Goal: Use online tool/utility: Use online tool/utility

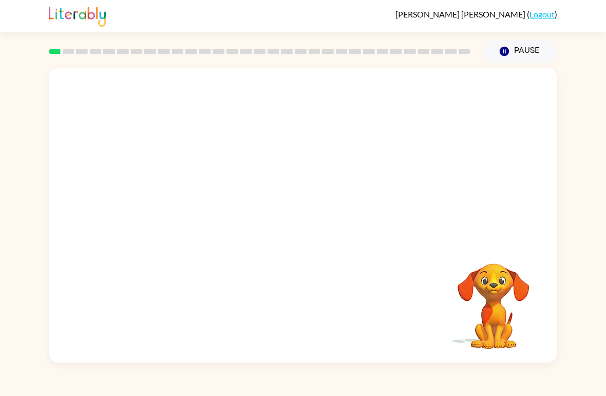
click at [200, 197] on video "Your browser must support playing .mp4 files to use Literably. Please try using…" at bounding box center [303, 155] width 508 height 174
click at [449, 98] on video "Your browser must support playing .mp4 files to use Literably. Please try using…" at bounding box center [303, 155] width 508 height 174
click at [191, 196] on video "Your browser must support playing .mp4 files to use Literably. Please try using…" at bounding box center [303, 155] width 508 height 174
click at [194, 194] on video "Your browser must support playing .mp4 files to use Literably. Please try using…" at bounding box center [303, 155] width 508 height 174
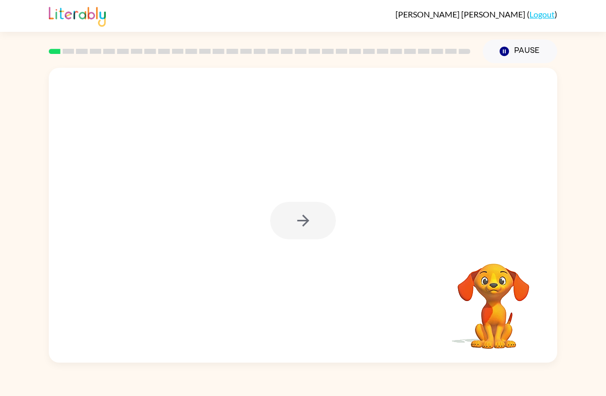
click at [299, 213] on div at bounding box center [303, 220] width 66 height 37
click at [314, 222] on div at bounding box center [303, 220] width 66 height 37
click at [314, 222] on button "button" at bounding box center [303, 220] width 66 height 37
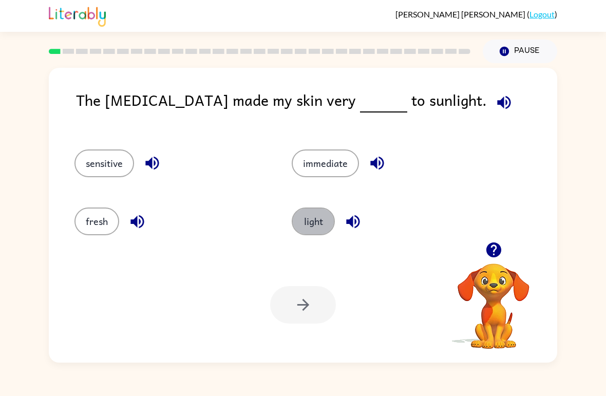
click at [317, 221] on button "light" at bounding box center [313, 221] width 43 height 28
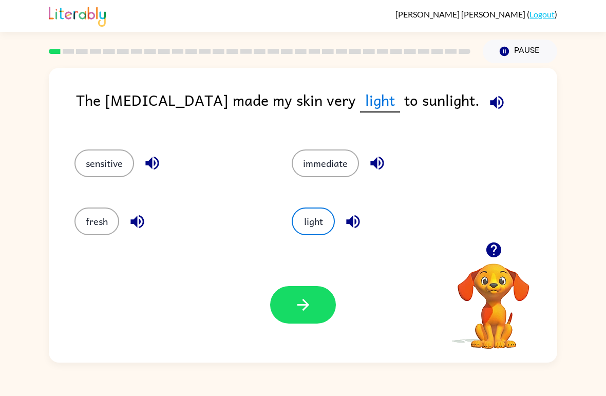
click at [321, 304] on button "button" at bounding box center [303, 304] width 66 height 37
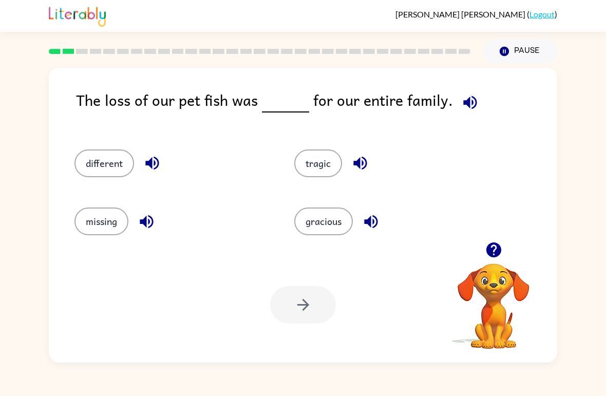
click at [109, 225] on button "missing" at bounding box center [101, 221] width 54 height 28
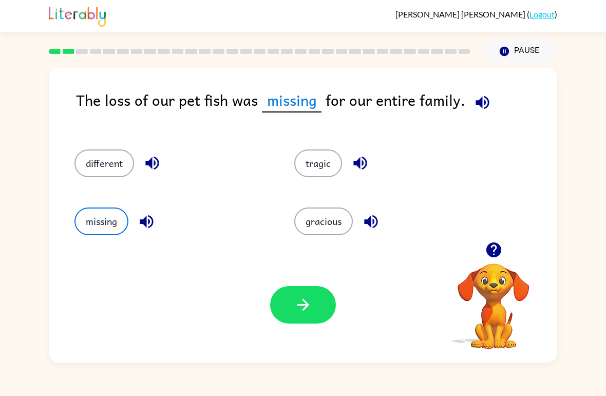
click at [308, 305] on icon "button" at bounding box center [303, 305] width 12 height 12
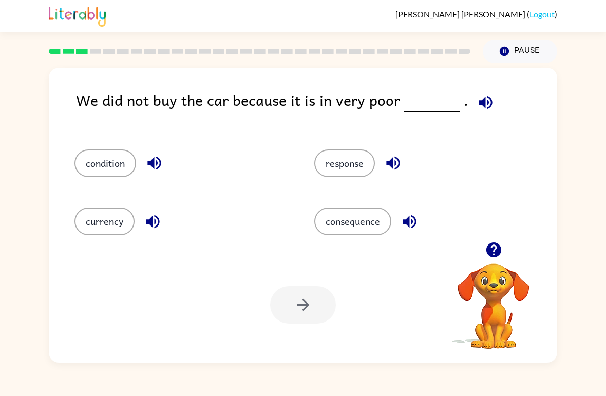
click at [358, 209] on button "consequence" at bounding box center [352, 221] width 77 height 28
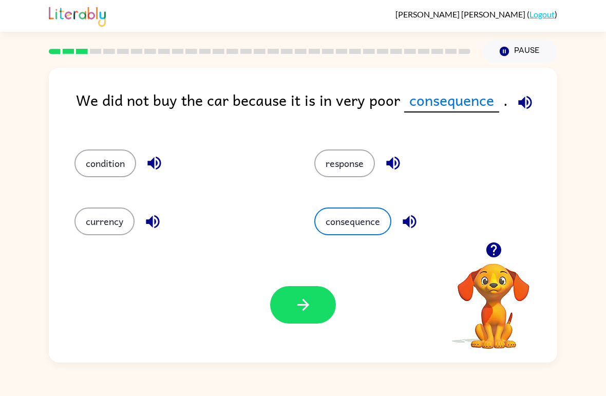
click at [358, 209] on button "consequence" at bounding box center [352, 221] width 77 height 28
click at [317, 311] on button "button" at bounding box center [303, 304] width 66 height 37
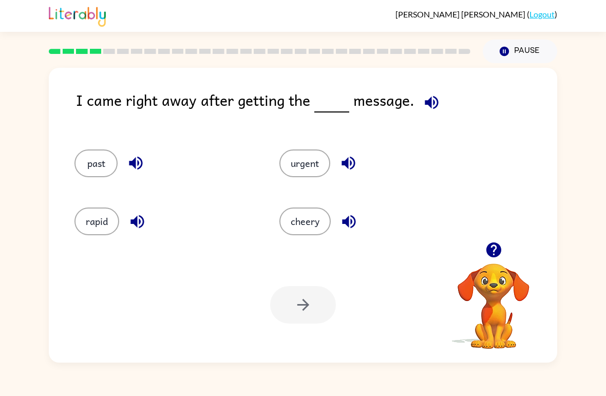
click at [309, 167] on button "urgent" at bounding box center [304, 163] width 51 height 28
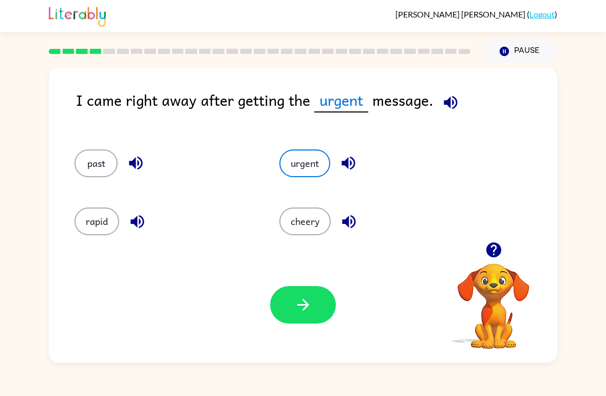
click at [307, 295] on button "button" at bounding box center [303, 304] width 66 height 37
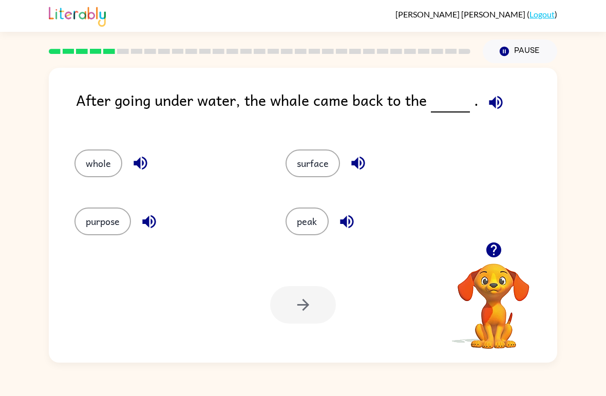
click at [98, 157] on button "whole" at bounding box center [98, 163] width 48 height 28
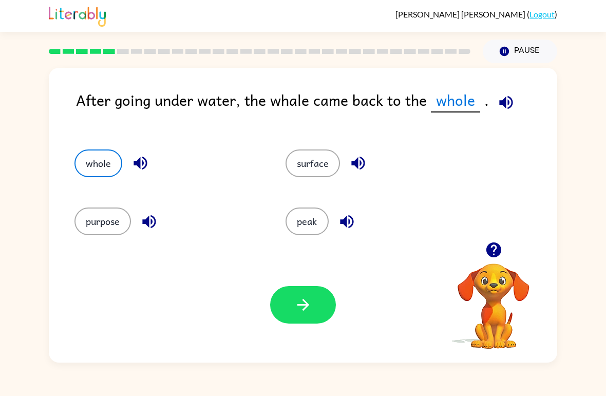
click at [286, 320] on button "button" at bounding box center [303, 304] width 66 height 37
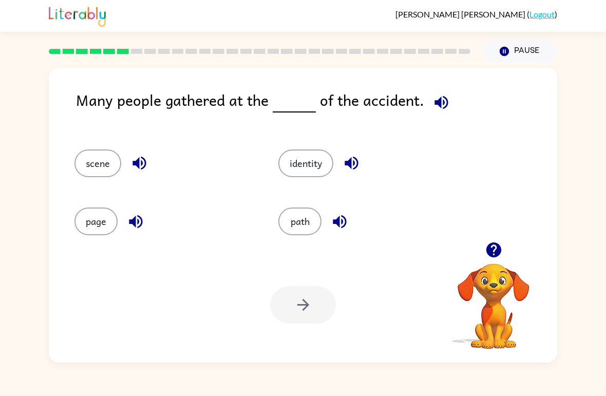
click at [91, 226] on button "page" at bounding box center [95, 221] width 43 height 28
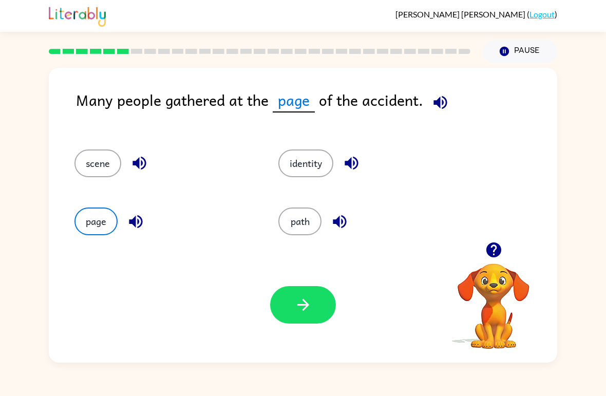
click at [294, 227] on button "path" at bounding box center [299, 221] width 43 height 28
click at [83, 382] on div "[PERSON_NAME] ( Logout ) Pause Pause Many people gathered at the path of the ac…" at bounding box center [303, 198] width 606 height 396
click at [78, 341] on div "Your browser must support playing .mp4 files to use Literably. Please try using…" at bounding box center [303, 305] width 508 height 116
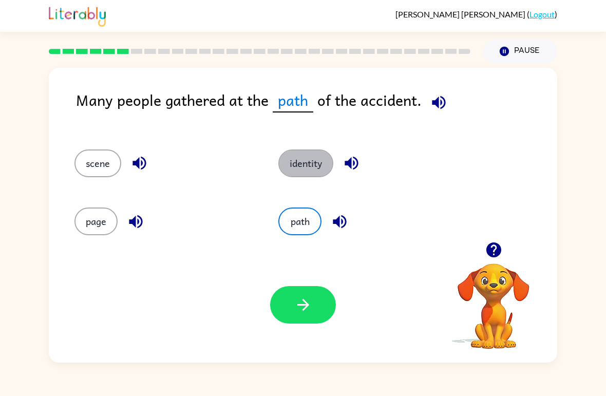
click at [302, 159] on button "identity" at bounding box center [305, 163] width 55 height 28
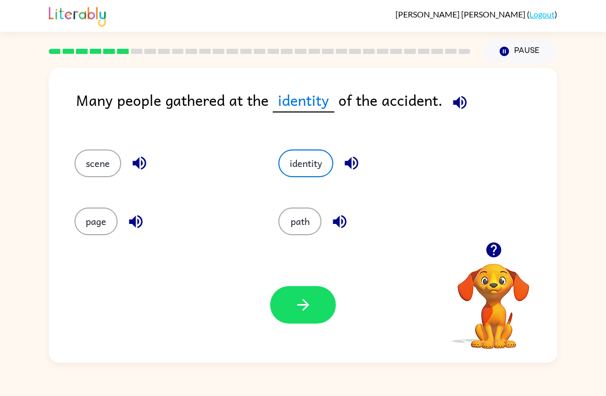
click at [294, 296] on button "button" at bounding box center [303, 304] width 66 height 37
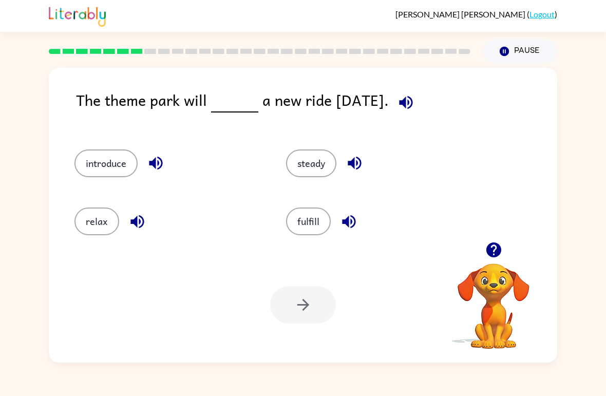
click at [91, 160] on button "introduce" at bounding box center [105, 163] width 63 height 28
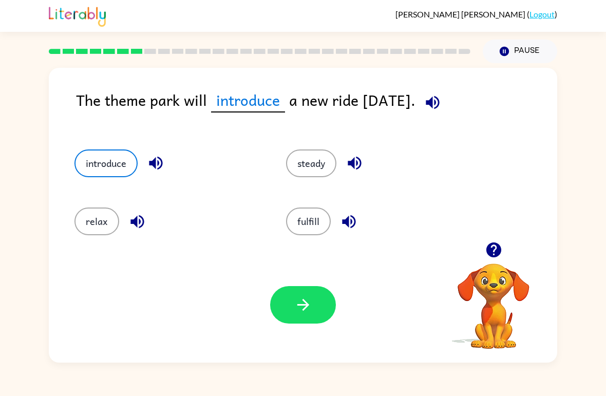
click at [312, 313] on icon "button" at bounding box center [303, 305] width 18 height 18
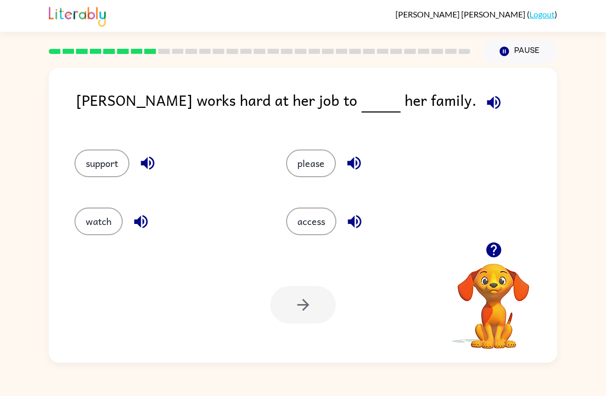
click at [87, 170] on button "support" at bounding box center [101, 163] width 55 height 28
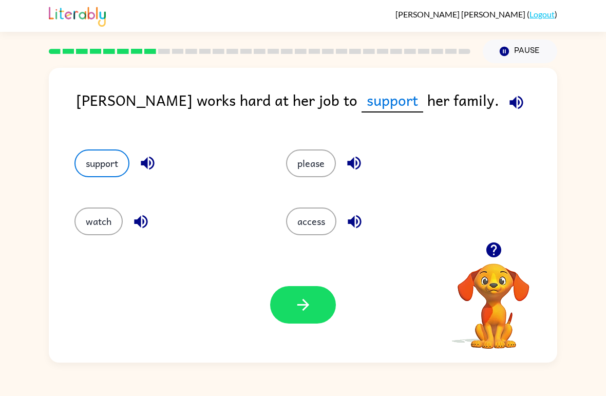
click at [315, 312] on button "button" at bounding box center [303, 304] width 66 height 37
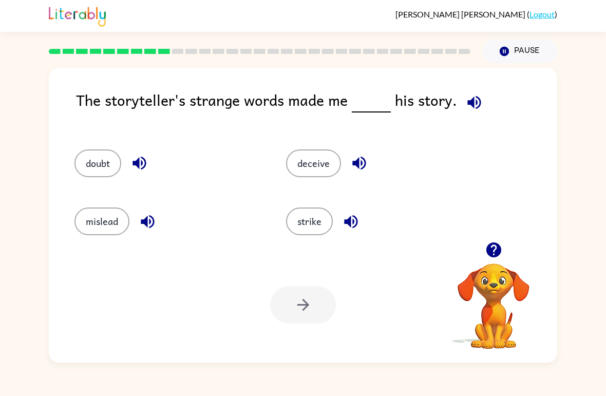
click at [297, 167] on button "deceive" at bounding box center [313, 163] width 55 height 28
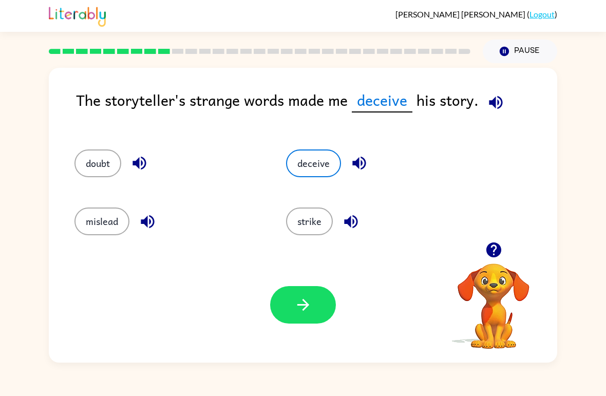
click at [298, 312] on icon "button" at bounding box center [303, 305] width 18 height 18
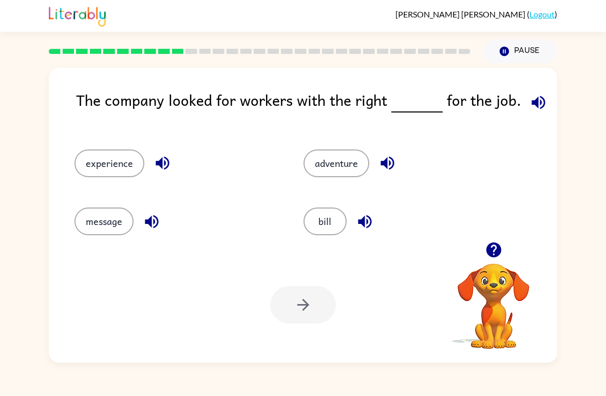
click at [98, 177] on button "experience" at bounding box center [109, 163] width 70 height 28
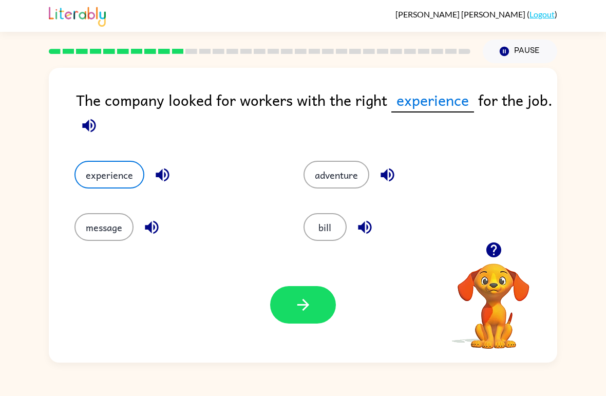
click at [331, 229] on button "bill" at bounding box center [324, 227] width 43 height 28
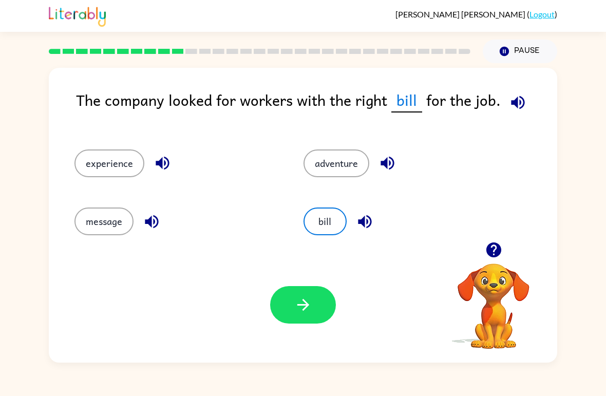
click at [314, 313] on button "button" at bounding box center [303, 304] width 66 height 37
click at [314, 313] on div at bounding box center [303, 304] width 66 height 37
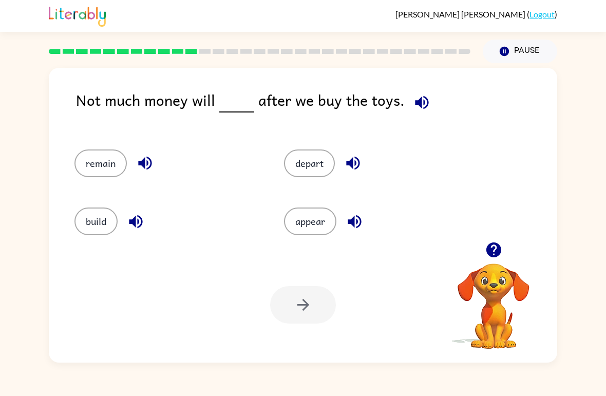
click at [110, 177] on button "remain" at bounding box center [100, 163] width 52 height 28
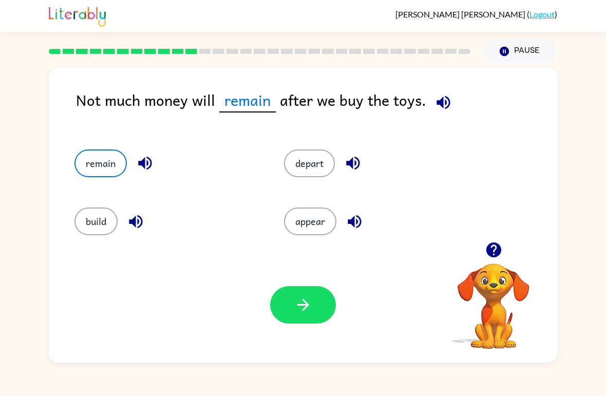
click at [318, 317] on button "button" at bounding box center [303, 304] width 66 height 37
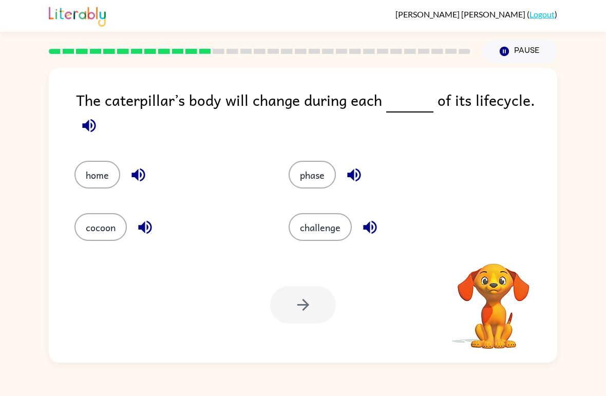
click at [93, 124] on icon "button" at bounding box center [89, 126] width 18 height 18
click at [102, 181] on button "home" at bounding box center [97, 175] width 46 height 28
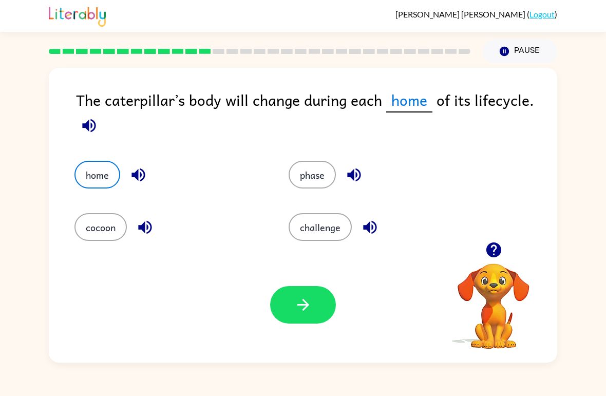
click at [302, 303] on icon "button" at bounding box center [303, 305] width 18 height 18
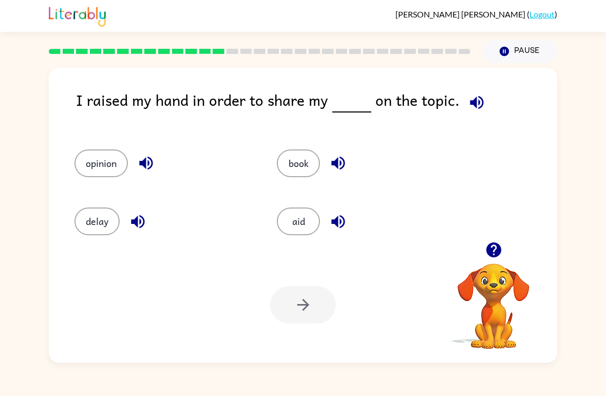
click at [105, 173] on button "opinion" at bounding box center [100, 163] width 53 height 28
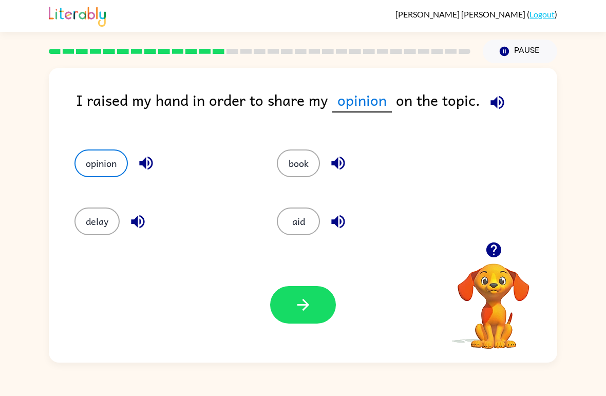
click at [320, 305] on button "button" at bounding box center [303, 304] width 66 height 37
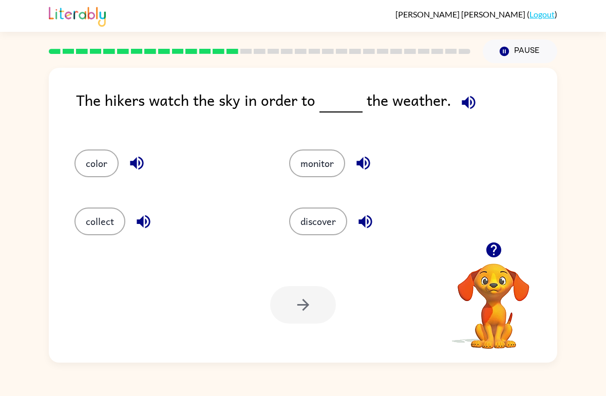
click at [331, 229] on button "discover" at bounding box center [318, 221] width 58 height 28
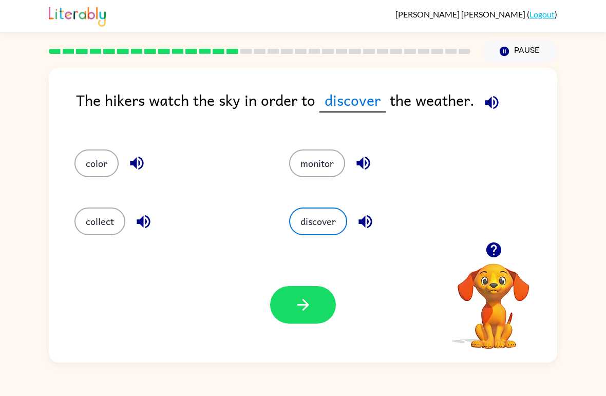
click at [317, 307] on button "button" at bounding box center [303, 304] width 66 height 37
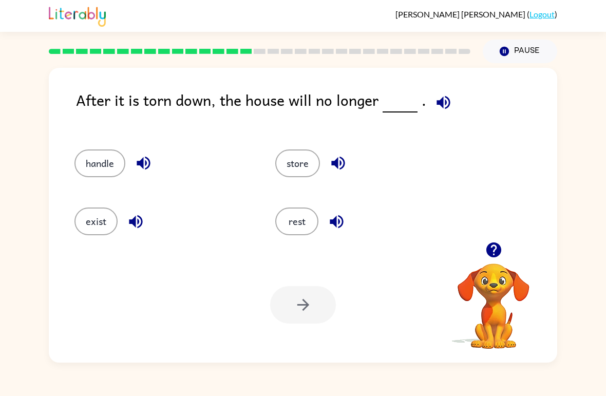
click at [104, 249] on div "Your browser must support playing .mp4 files to use Literably. Please try using…" at bounding box center [303, 305] width 508 height 116
click at [99, 223] on button "exist" at bounding box center [95, 221] width 43 height 28
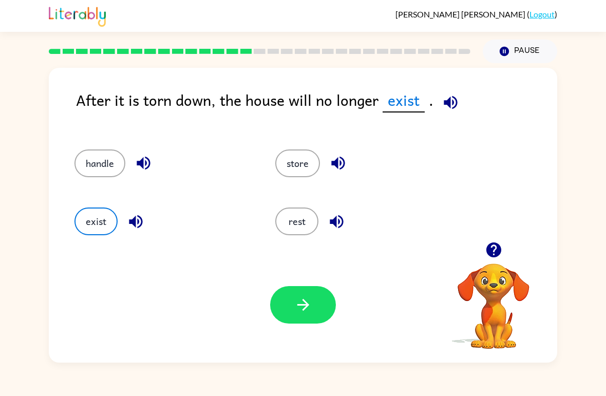
click at [310, 301] on icon "button" at bounding box center [303, 305] width 18 height 18
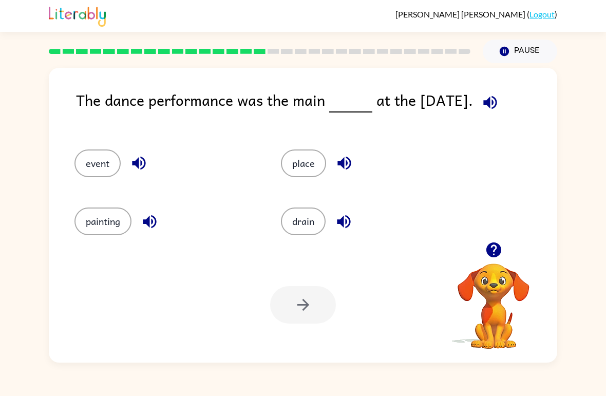
click at [98, 168] on button "event" at bounding box center [97, 163] width 46 height 28
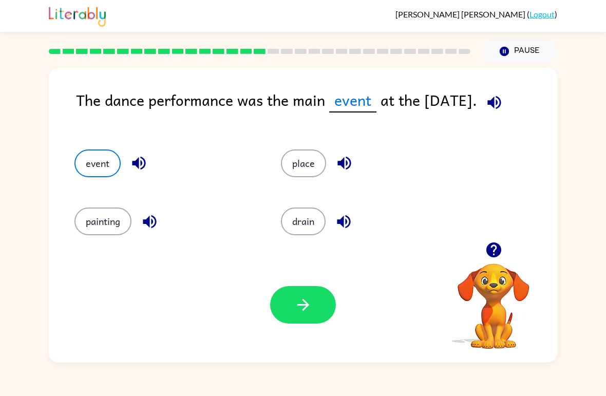
click at [298, 306] on icon "button" at bounding box center [303, 305] width 18 height 18
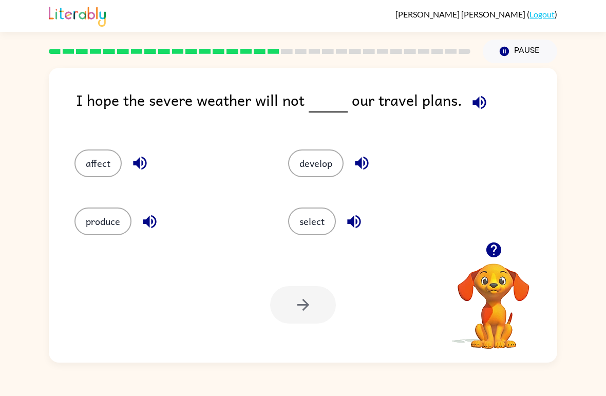
click at [96, 175] on button "affect" at bounding box center [97, 163] width 47 height 28
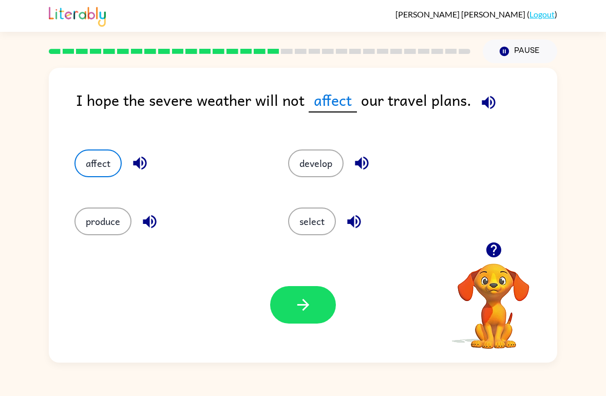
click at [307, 317] on button "button" at bounding box center [303, 304] width 66 height 37
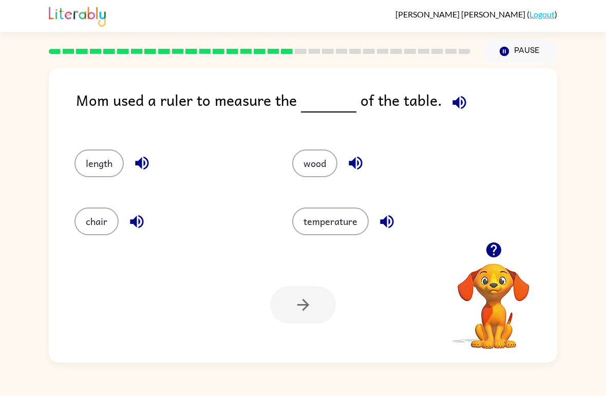
click at [78, 170] on button "length" at bounding box center [98, 163] width 49 height 28
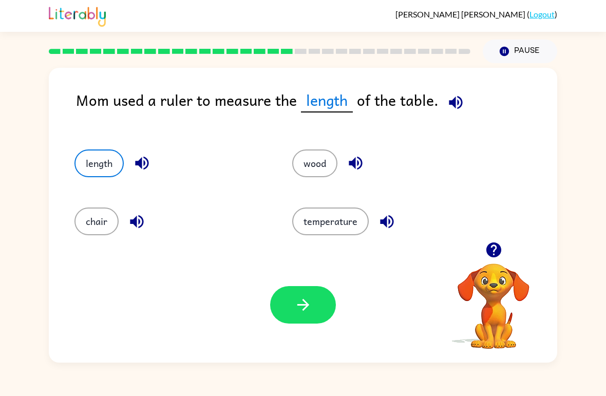
click at [301, 314] on button "button" at bounding box center [303, 304] width 66 height 37
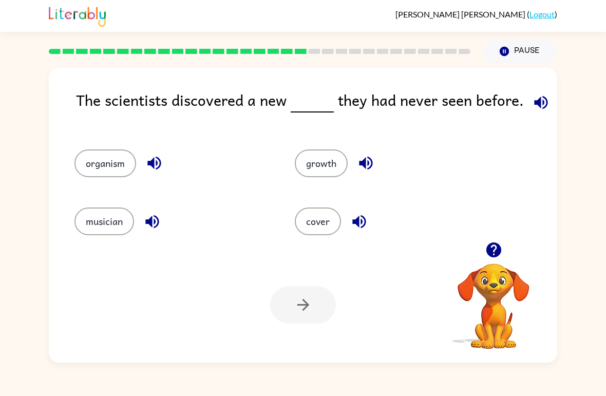
click at [112, 177] on button "organism" at bounding box center [105, 163] width 62 height 28
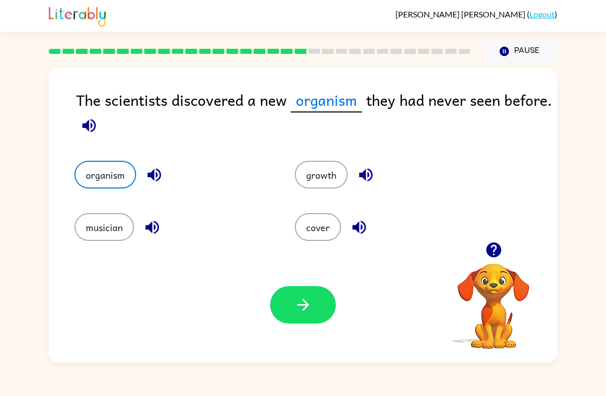
click at [303, 319] on button "button" at bounding box center [303, 304] width 66 height 37
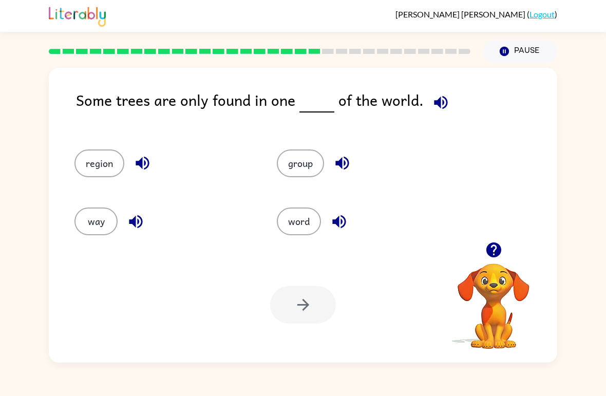
click at [90, 153] on button "region" at bounding box center [99, 163] width 50 height 28
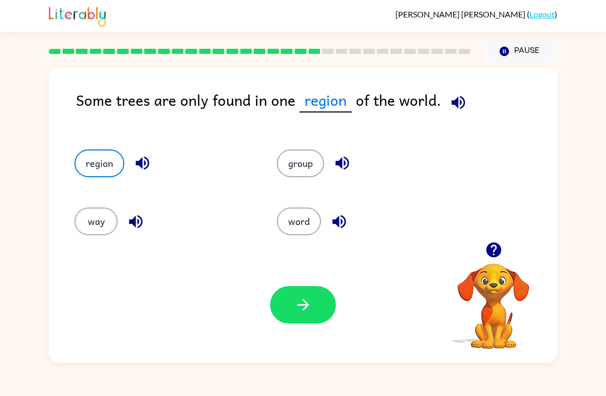
click at [309, 304] on icon "button" at bounding box center [303, 305] width 18 height 18
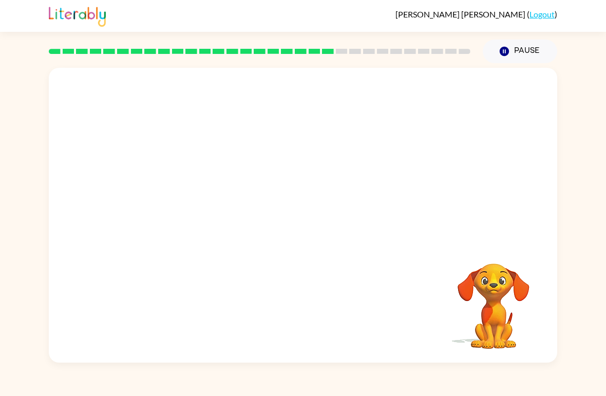
click at [220, 214] on video "Your browser must support playing .mp4 files to use Literably. Please try using…" at bounding box center [303, 155] width 508 height 174
click at [219, 214] on video "Your browser must support playing .mp4 files to use Literably. Please try using…" at bounding box center [303, 155] width 508 height 174
click at [213, 211] on video "Your browser must support playing .mp4 files to use Literably. Please try using…" at bounding box center [303, 155] width 508 height 174
click at [212, 211] on video "Your browser must support playing .mp4 files to use Literably. Please try using…" at bounding box center [303, 155] width 508 height 174
click at [216, 212] on video "Your browser must support playing .mp4 files to use Literably. Please try using…" at bounding box center [303, 155] width 508 height 174
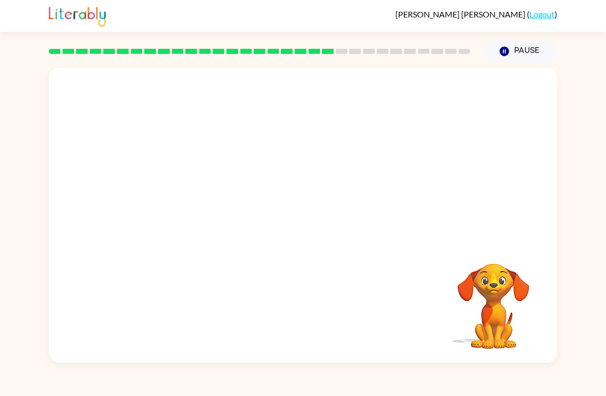
click at [211, 206] on video "Your browser must support playing .mp4 files to use Literably. Please try using…" at bounding box center [303, 155] width 508 height 174
click at [210, 205] on video "Your browser must support playing .mp4 files to use Literably. Please try using…" at bounding box center [303, 155] width 508 height 174
click at [205, 206] on video "Your browser must support playing .mp4 files to use Literably. Please try using…" at bounding box center [303, 155] width 508 height 174
click at [210, 213] on video "Your browser must support playing .mp4 files to use Literably. Please try using…" at bounding box center [303, 155] width 508 height 174
click at [214, 214] on video "Your browser must support playing .mp4 files to use Literably. Please try using…" at bounding box center [303, 155] width 508 height 174
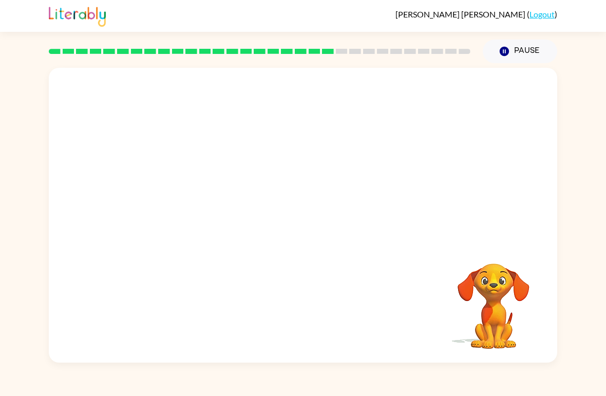
click at [213, 214] on video "Your browser must support playing .mp4 files to use Literably. Please try using…" at bounding box center [303, 155] width 508 height 174
click at [216, 208] on video "Your browser must support playing .mp4 files to use Literably. Please try using…" at bounding box center [303, 155] width 508 height 174
click at [229, 209] on video "Your browser must support playing .mp4 files to use Literably. Please try using…" at bounding box center [303, 155] width 508 height 174
click at [229, 208] on video "Your browser must support playing .mp4 files to use Literably. Please try using…" at bounding box center [303, 155] width 508 height 174
click at [213, 211] on video "Your browser must support playing .mp4 files to use Literably. Please try using…" at bounding box center [303, 155] width 508 height 174
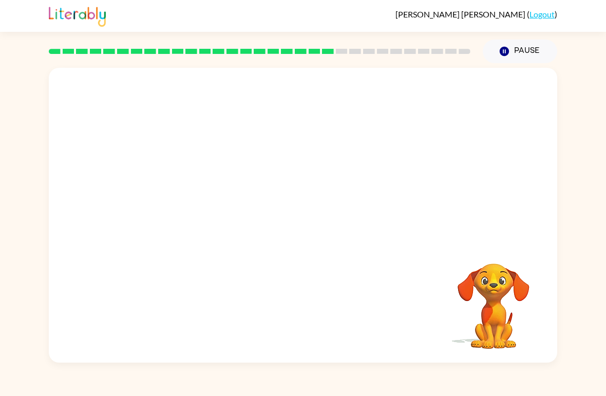
click at [219, 208] on video "Your browser must support playing .mp4 files to use Literably. Please try using…" at bounding box center [303, 155] width 508 height 174
click at [206, 211] on video "Your browser must support playing .mp4 files to use Literably. Please try using…" at bounding box center [303, 155] width 508 height 174
click at [201, 215] on video "Your browser must support playing .mp4 files to use Literably. Please try using…" at bounding box center [303, 155] width 508 height 174
click at [207, 214] on video "Your browser must support playing .mp4 files to use Literably. Please try using…" at bounding box center [303, 155] width 508 height 174
click at [216, 211] on video "Your browser must support playing .mp4 files to use Literably. Please try using…" at bounding box center [303, 155] width 508 height 174
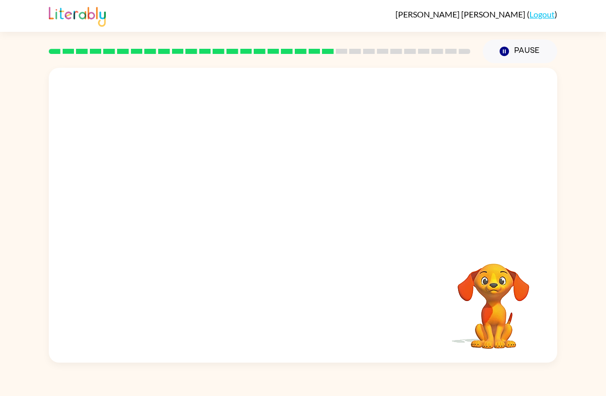
click at [207, 211] on video "Your browser must support playing .mp4 files to use Literably. Please try using…" at bounding box center [303, 155] width 508 height 174
click at [199, 214] on video "Your browser must support playing .mp4 files to use Literably. Please try using…" at bounding box center [303, 155] width 508 height 174
click at [196, 210] on video "Your browser must support playing .mp4 files to use Literably. Please try using…" at bounding box center [303, 155] width 508 height 174
click at [195, 210] on video "Your browser must support playing .mp4 files to use Literably. Please try using…" at bounding box center [303, 155] width 508 height 174
click at [212, 201] on video "Your browser must support playing .mp4 files to use Literably. Please try using…" at bounding box center [303, 155] width 508 height 174
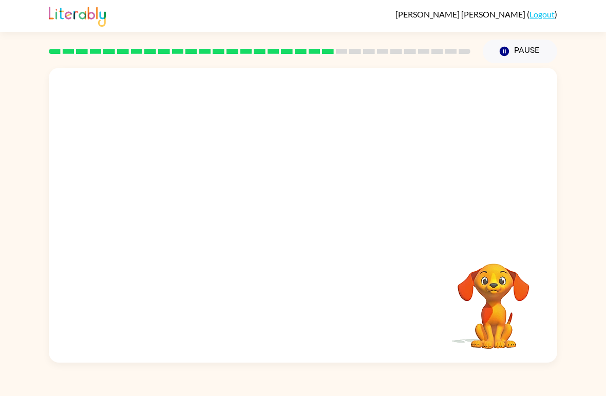
click at [206, 207] on video "Your browser must support playing .mp4 files to use Literably. Please try using…" at bounding box center [303, 155] width 508 height 174
click at [209, 209] on video "Your browser must support playing .mp4 files to use Literably. Please try using…" at bounding box center [303, 155] width 508 height 174
click at [217, 213] on video "Your browser must support playing .mp4 files to use Literably. Please try using…" at bounding box center [303, 155] width 508 height 174
click at [216, 211] on video "Your browser must support playing .mp4 files to use Literably. Please try using…" at bounding box center [303, 155] width 508 height 174
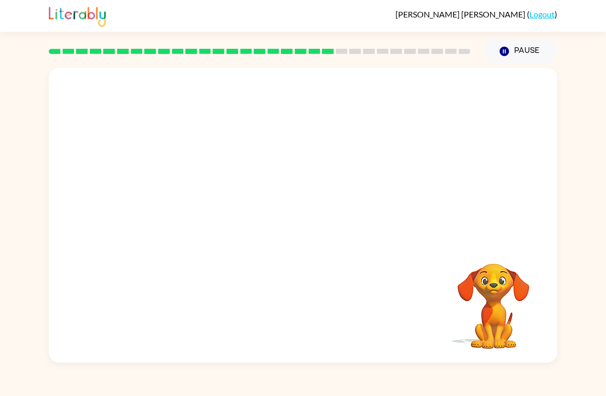
click at [207, 218] on video "Your browser must support playing .mp4 files to use Literably. Please try using…" at bounding box center [303, 155] width 508 height 174
click at [205, 210] on video "Your browser must support playing .mp4 files to use Literably. Please try using…" at bounding box center [303, 155] width 508 height 174
click at [209, 208] on video "Your browser must support playing .mp4 files to use Literably. Please try using…" at bounding box center [303, 155] width 508 height 174
click at [220, 213] on video "Your browser must support playing .mp4 files to use Literably. Please try using…" at bounding box center [303, 155] width 508 height 174
click at [200, 213] on video "Your browser must support playing .mp4 files to use Literably. Please try using…" at bounding box center [303, 155] width 508 height 174
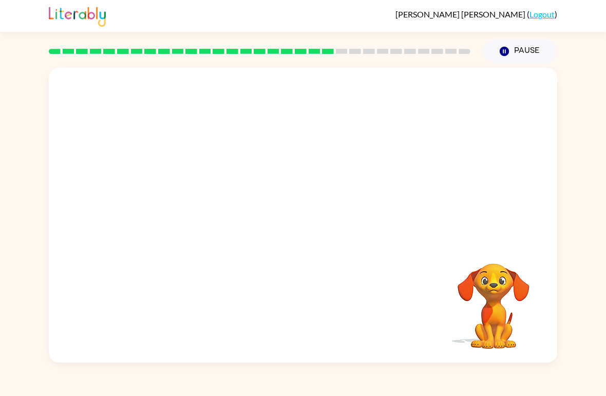
click at [199, 213] on video "Your browser must support playing .mp4 files to use Literably. Please try using…" at bounding box center [303, 155] width 508 height 174
click at [216, 219] on video "Your browser must support playing .mp4 files to use Literably. Please try using…" at bounding box center [303, 155] width 508 height 174
click at [218, 215] on video "Your browser must support playing .mp4 files to use Literably. Please try using…" at bounding box center [303, 155] width 508 height 174
click at [218, 214] on video "Your browser must support playing .mp4 files to use Literably. Please try using…" at bounding box center [303, 155] width 508 height 174
click at [207, 218] on video "Your browser must support playing .mp4 files to use Literably. Please try using…" at bounding box center [303, 155] width 508 height 174
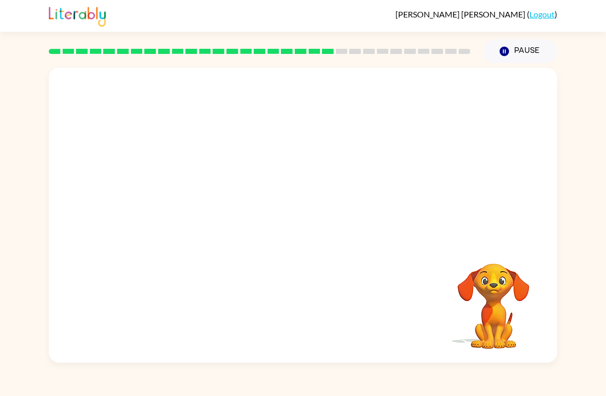
click at [207, 214] on video "Your browser must support playing .mp4 files to use Literably. Please try using…" at bounding box center [303, 155] width 508 height 174
click at [204, 216] on video "Your browser must support playing .mp4 files to use Literably. Please try using…" at bounding box center [303, 155] width 508 height 174
click at [208, 218] on video "Your browser must support playing .mp4 files to use Literably. Please try using…" at bounding box center [303, 155] width 508 height 174
click at [209, 212] on video "Your browser must support playing .mp4 files to use Literably. Please try using…" at bounding box center [303, 155] width 508 height 174
click at [208, 212] on video "Your browser must support playing .mp4 files to use Literably. Please try using…" at bounding box center [303, 155] width 508 height 174
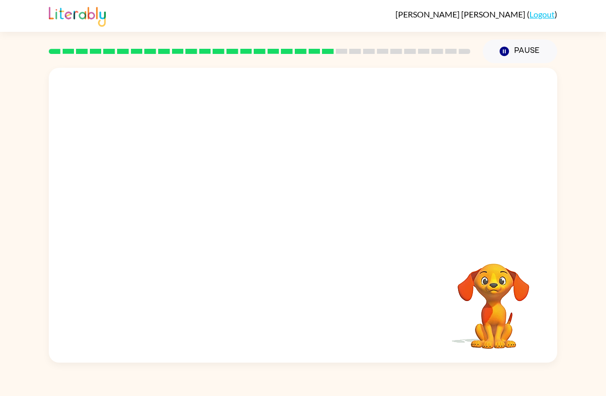
click at [233, 212] on video "Your browser must support playing .mp4 files to use Literably. Please try using…" at bounding box center [303, 155] width 508 height 174
click at [217, 215] on video "Your browser must support playing .mp4 files to use Literably. Please try using…" at bounding box center [303, 155] width 508 height 174
click at [207, 214] on video "Your browser must support playing .mp4 files to use Literably. Please try using…" at bounding box center [303, 155] width 508 height 174
click at [208, 215] on div at bounding box center [303, 215] width 508 height 295
click at [315, 227] on div at bounding box center [303, 220] width 66 height 37
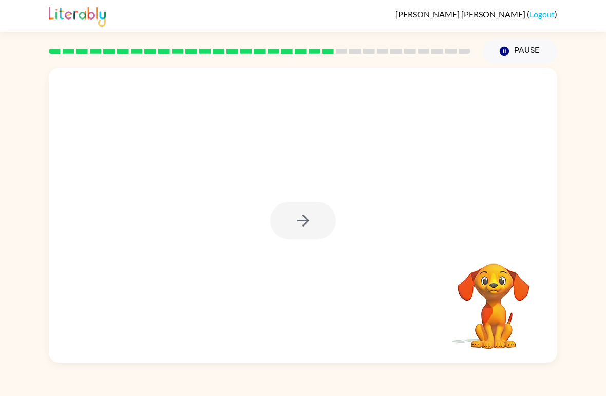
click at [304, 224] on div at bounding box center [303, 220] width 66 height 37
click at [320, 221] on div at bounding box center [303, 220] width 66 height 37
click at [320, 220] on div at bounding box center [303, 220] width 66 height 37
click at [295, 214] on div at bounding box center [303, 220] width 66 height 37
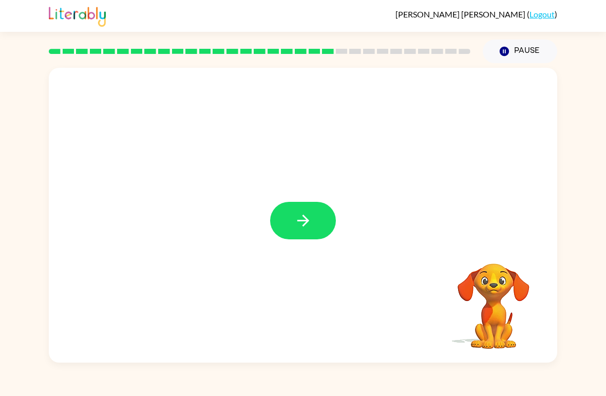
click at [296, 226] on icon "button" at bounding box center [303, 220] width 18 height 18
click at [296, 226] on div at bounding box center [303, 220] width 66 height 37
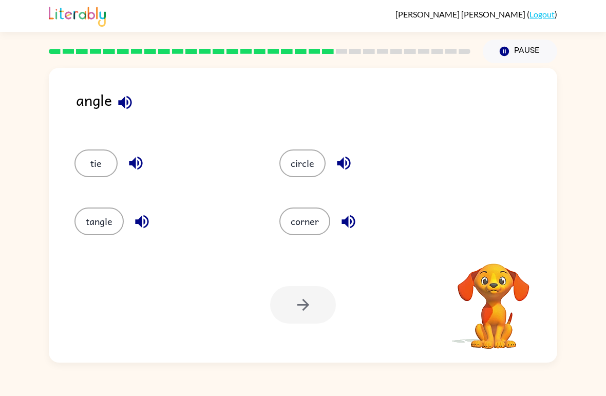
click at [299, 249] on div "Your browser must support playing .mp4 files to use Literably. Please try using…" at bounding box center [303, 305] width 508 height 116
click at [288, 263] on div "Your browser must support playing .mp4 files to use Literably. Please try using…" at bounding box center [303, 305] width 508 height 116
click at [278, 256] on div "Your browser must support playing .mp4 files to use Literably. Please try using…" at bounding box center [303, 305] width 508 height 116
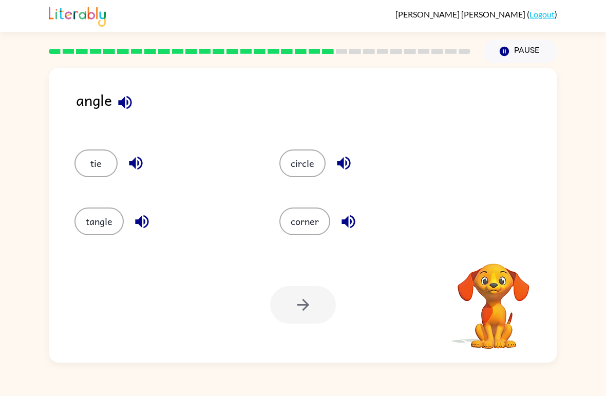
click at [280, 268] on div "Your browser must support playing .mp4 files to use Literably. Please try using…" at bounding box center [303, 305] width 508 height 116
click at [291, 229] on button "corner" at bounding box center [304, 221] width 51 height 28
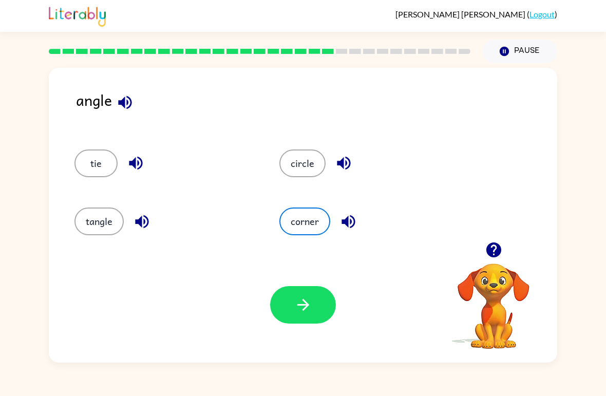
click at [314, 317] on button "button" at bounding box center [303, 304] width 66 height 37
click at [313, 316] on div at bounding box center [303, 304] width 66 height 37
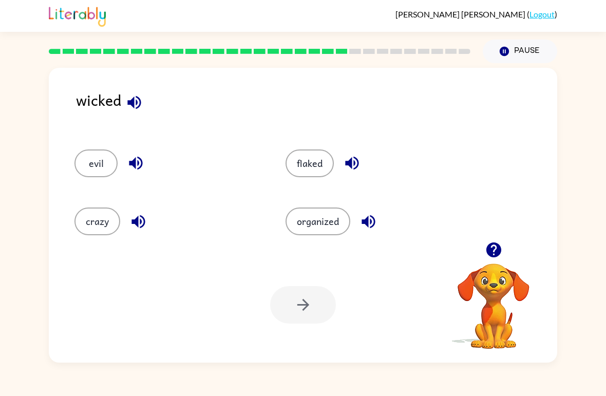
click at [318, 171] on button "flaked" at bounding box center [309, 163] width 48 height 28
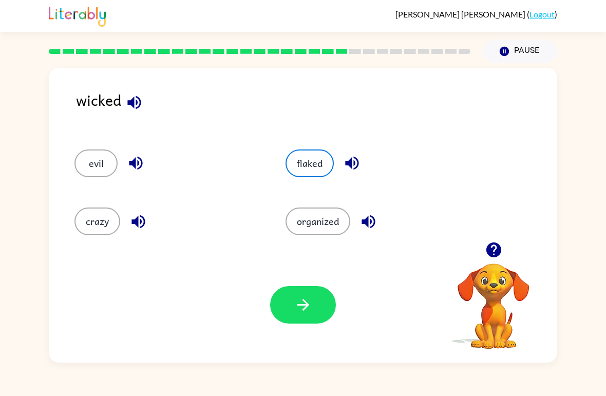
click at [292, 313] on button "button" at bounding box center [303, 304] width 66 height 37
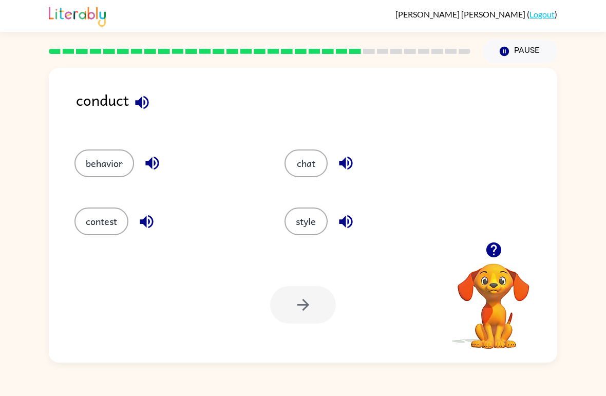
click at [302, 313] on div at bounding box center [303, 304] width 66 height 37
click at [112, 156] on button "behavior" at bounding box center [104, 163] width 60 height 28
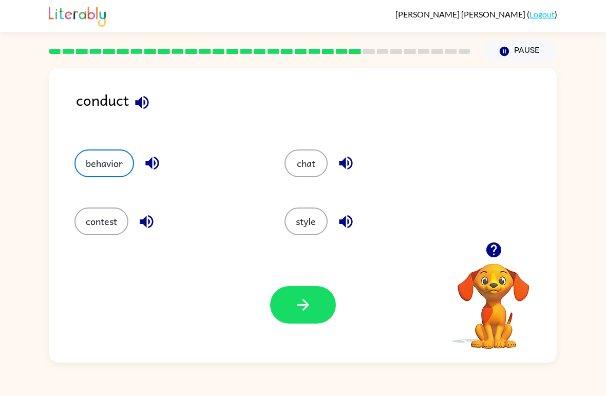
click at [301, 308] on icon "button" at bounding box center [303, 305] width 18 height 18
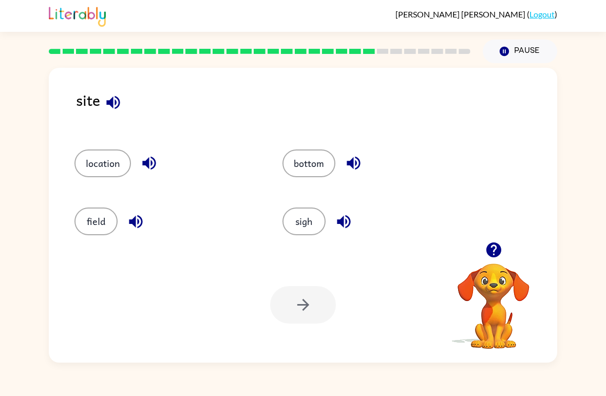
click at [311, 234] on button "sigh" at bounding box center [303, 221] width 43 height 28
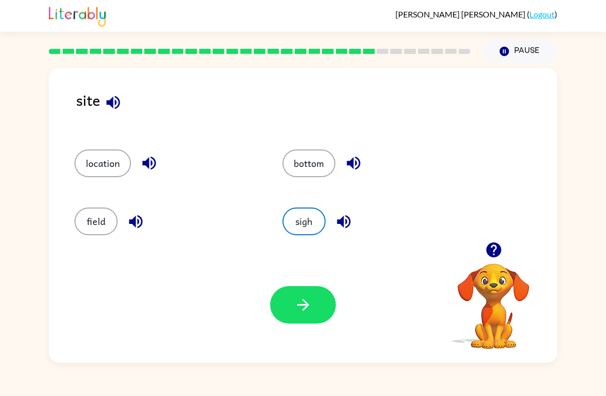
click at [294, 306] on icon "button" at bounding box center [303, 305] width 18 height 18
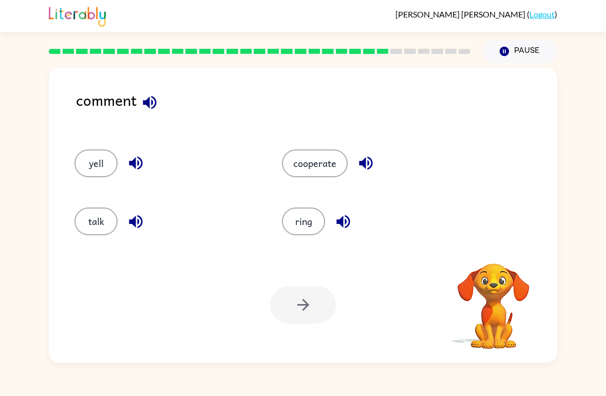
click at [323, 165] on button "cooperate" at bounding box center [315, 163] width 66 height 28
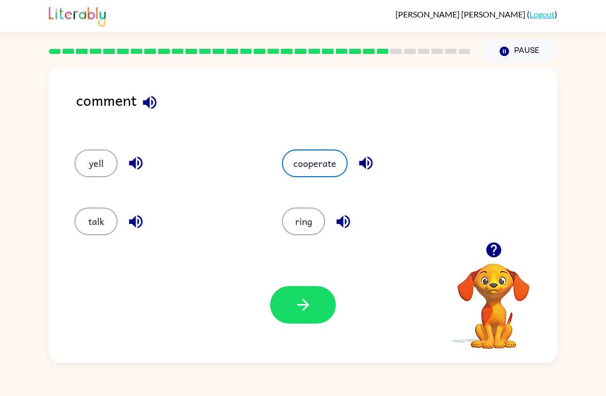
click at [116, 217] on button "talk" at bounding box center [95, 221] width 43 height 28
click at [311, 303] on icon "button" at bounding box center [303, 305] width 18 height 18
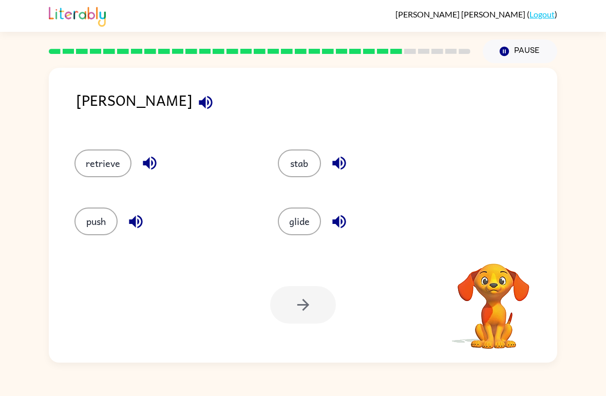
click at [107, 157] on button "retrieve" at bounding box center [102, 163] width 57 height 28
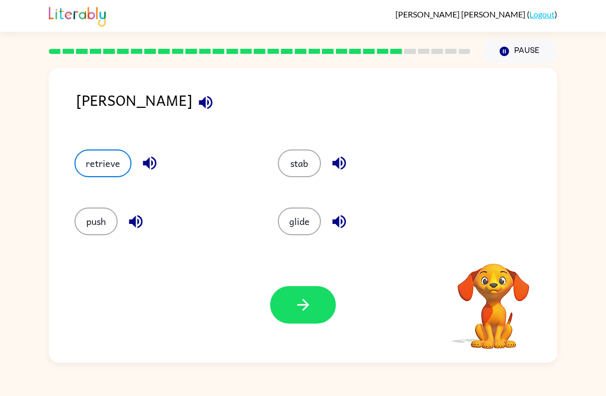
click at [306, 312] on icon "button" at bounding box center [303, 305] width 18 height 18
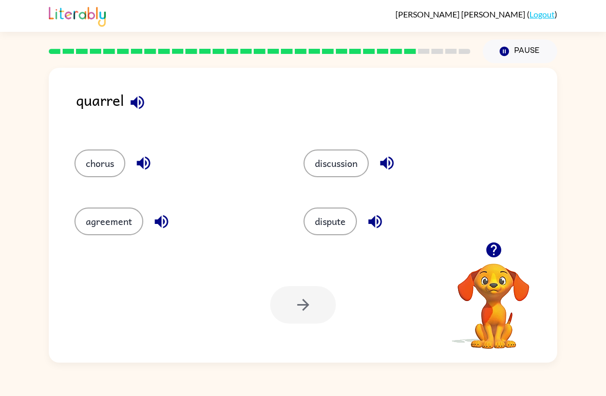
click at [332, 151] on button "discussion" at bounding box center [335, 163] width 65 height 28
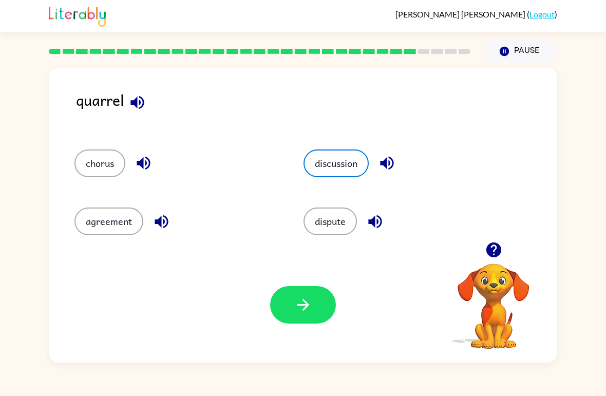
click at [300, 311] on icon "button" at bounding box center [303, 305] width 18 height 18
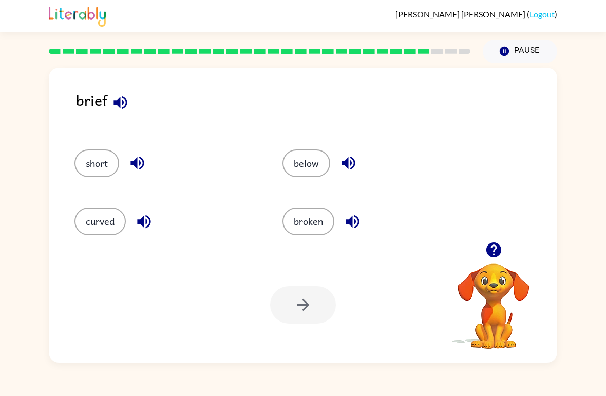
click at [108, 235] on button "curved" at bounding box center [99, 221] width 51 height 28
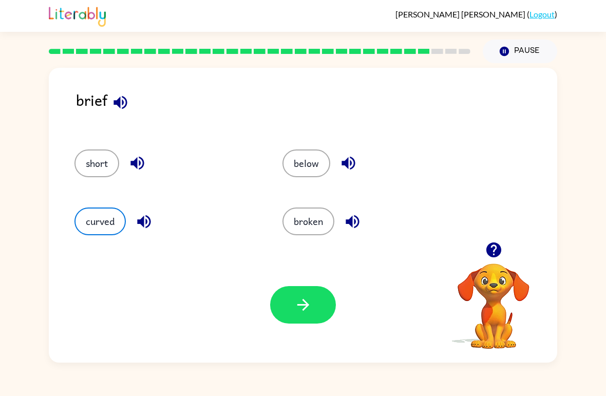
click at [320, 317] on button "button" at bounding box center [303, 304] width 66 height 37
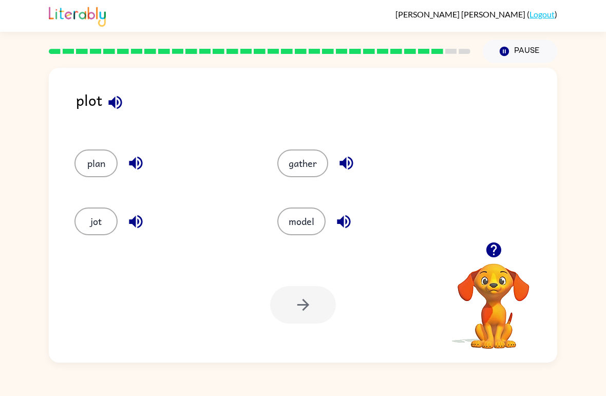
click at [94, 217] on button "jot" at bounding box center [95, 221] width 43 height 28
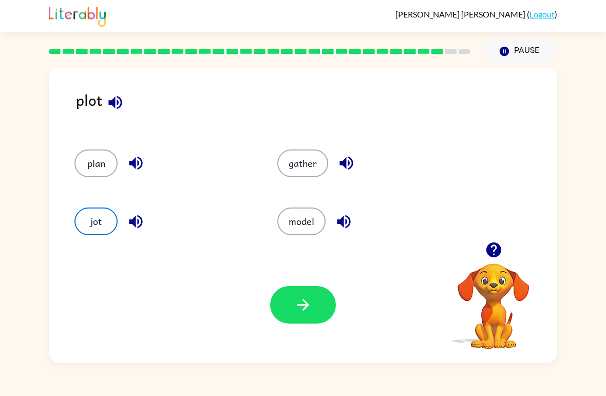
click at [296, 313] on icon "button" at bounding box center [303, 305] width 18 height 18
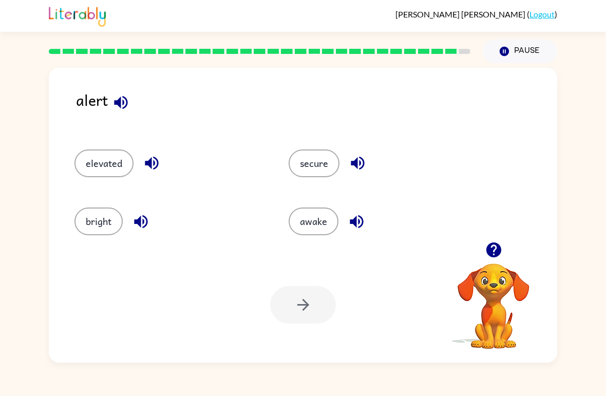
click at [324, 243] on div "awake" at bounding box center [376, 217] width 214 height 58
click at [312, 213] on button "awake" at bounding box center [313, 221] width 50 height 28
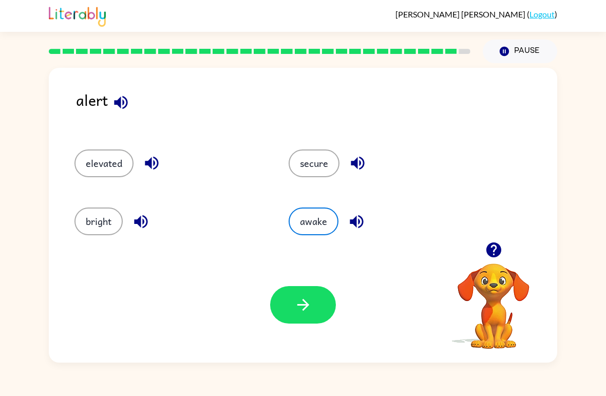
click at [314, 298] on button "button" at bounding box center [303, 304] width 66 height 37
